Goal: Leave review/rating: Leave review/rating

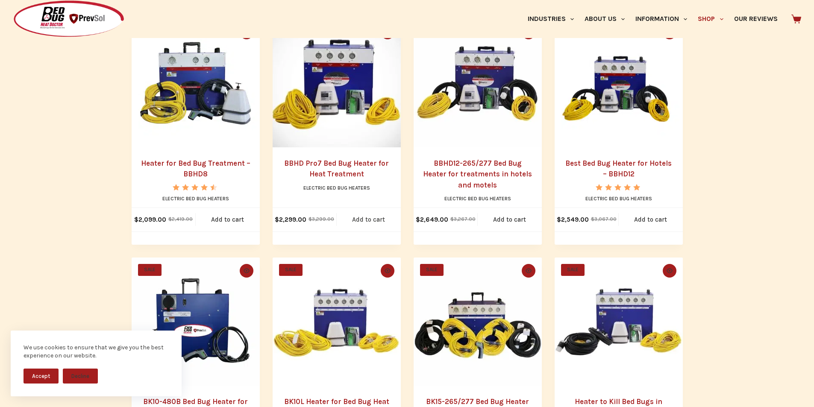
click at [344, 232] on link "Add to cart" at bounding box center [369, 220] width 64 height 24
click at [599, 147] on img "Best Bed Bug Heater for Hotels - BBHD12" at bounding box center [619, 83] width 128 height 128
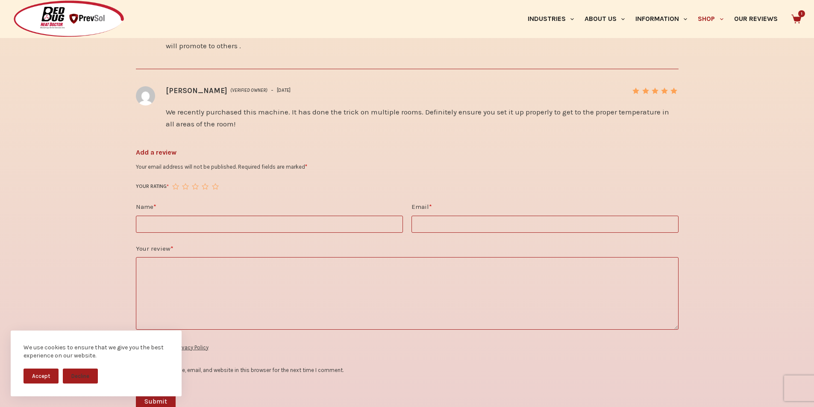
scroll to position [1478, 0]
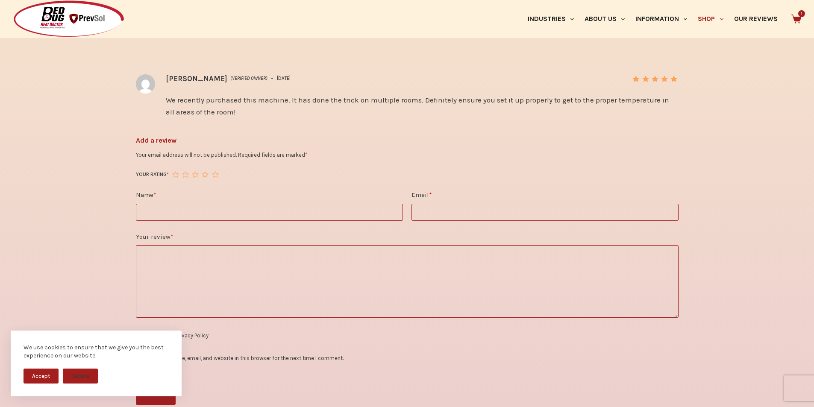
click at [290, 295] on textarea "Your review *" at bounding box center [407, 281] width 543 height 73
type textarea "**********"
click at [733, 4] on link "Our Reviews" at bounding box center [756, 19] width 54 height 38
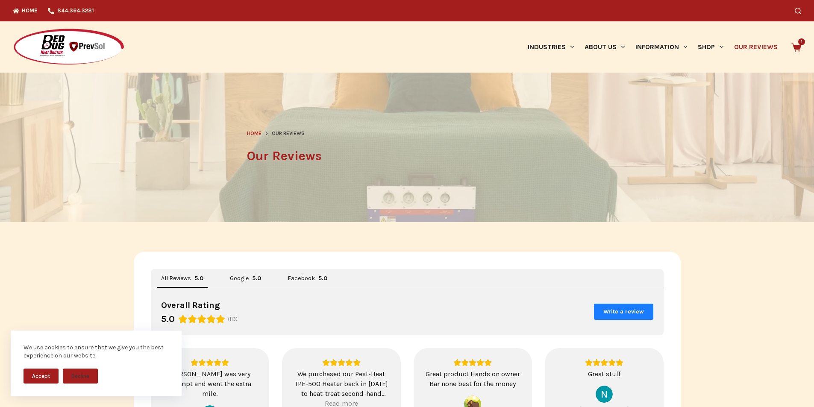
click at [608, 391] on img "View on Google" at bounding box center [604, 394] width 17 height 17
